Goal: Check status: Check status

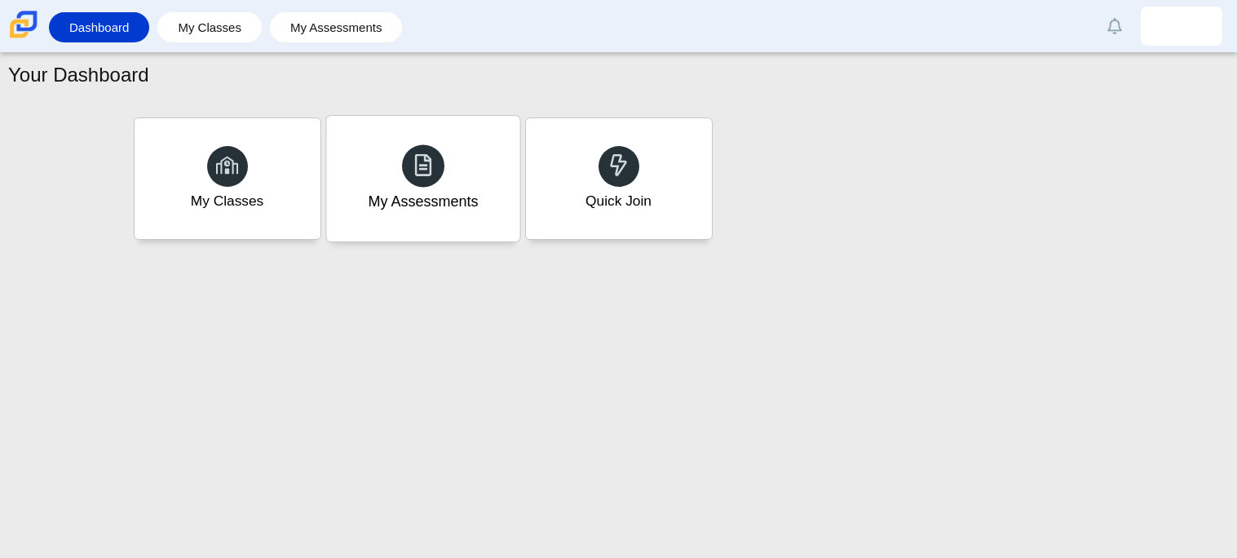
click at [436, 193] on div "My Assessments" at bounding box center [423, 201] width 110 height 21
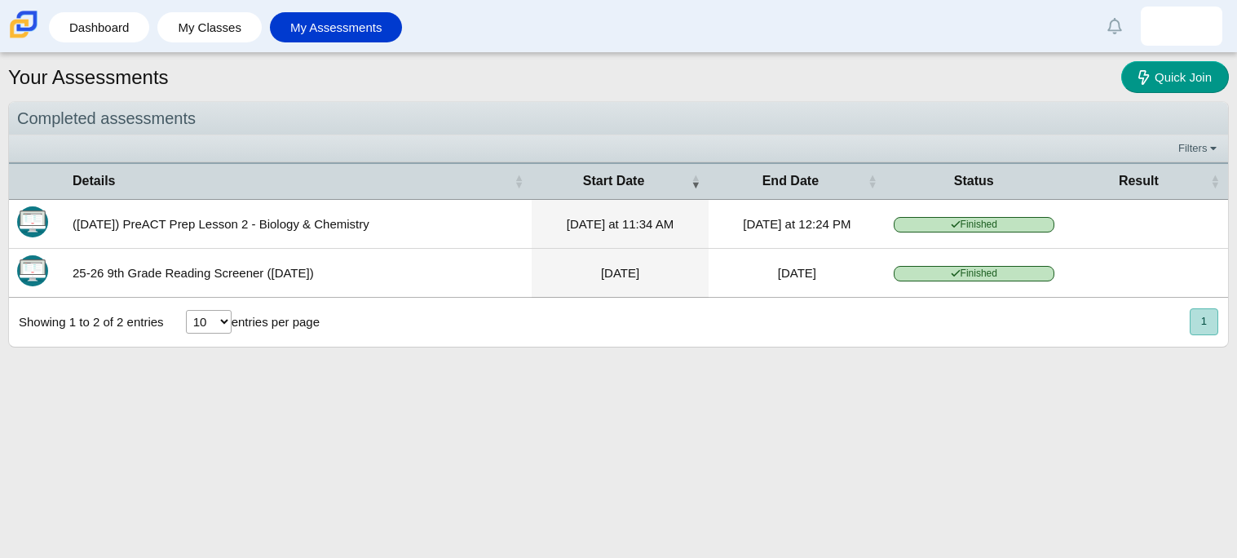
click at [173, 280] on td "25-26 9th Grade Reading Screener (August 2025)" at bounding box center [297, 273] width 467 height 49
click at [40, 275] on img "Itembank" at bounding box center [32, 270] width 31 height 31
click at [617, 259] on td "Aug 26, 2025" at bounding box center [620, 273] width 177 height 49
click at [918, 286] on td "Finished" at bounding box center [974, 273] width 177 height 49
click at [911, 277] on span "Finished" at bounding box center [974, 273] width 161 height 15
